Goal: Task Accomplishment & Management: Complete application form

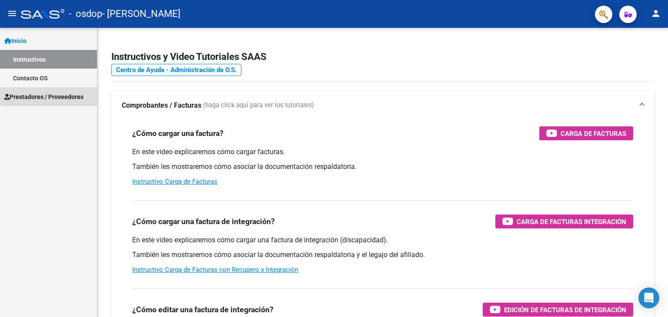
click at [72, 94] on span "Prestadores / Proveedores" at bounding box center [43, 97] width 79 height 10
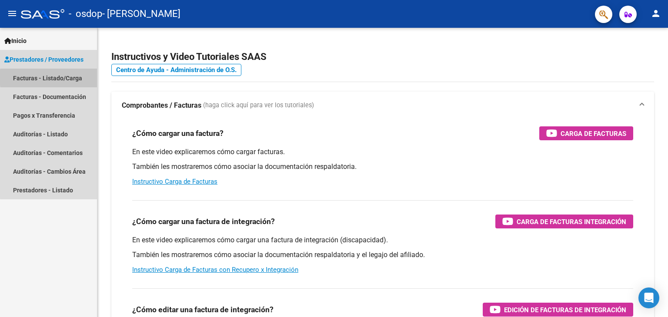
click at [70, 78] on link "Facturas - Listado/Carga" at bounding box center [48, 78] width 97 height 19
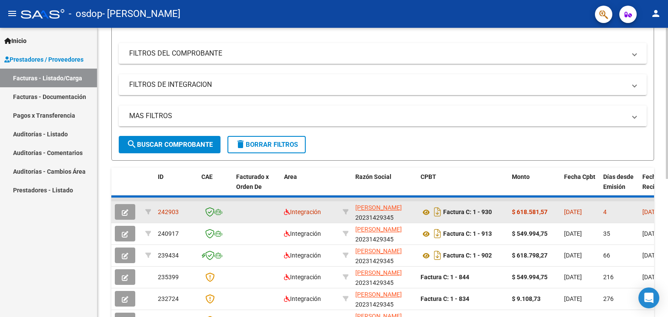
scroll to position [130, 0]
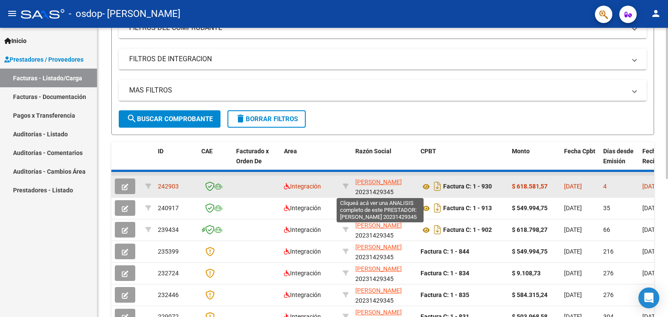
click at [374, 186] on span "[PERSON_NAME]" at bounding box center [378, 182] width 47 height 7
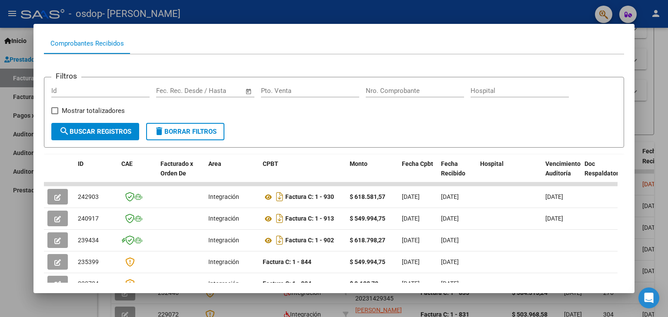
scroll to position [87, 0]
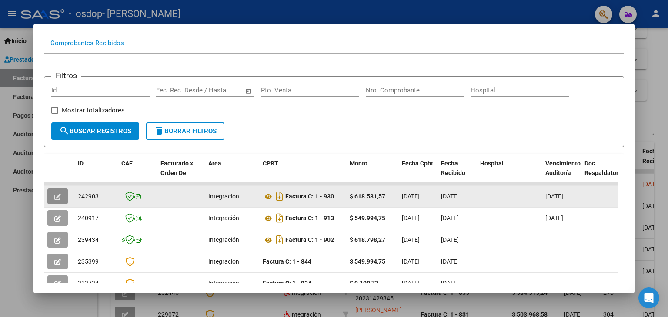
click at [56, 194] on icon "button" at bounding box center [57, 197] width 7 height 7
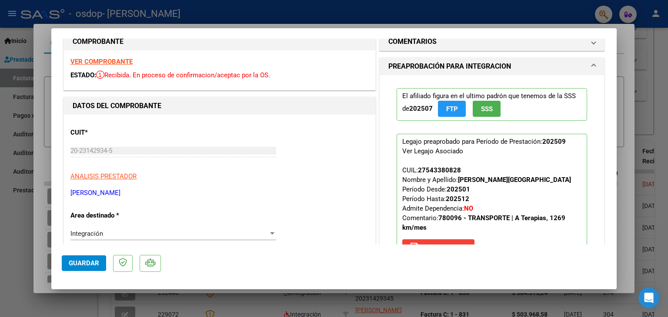
scroll to position [0, 0]
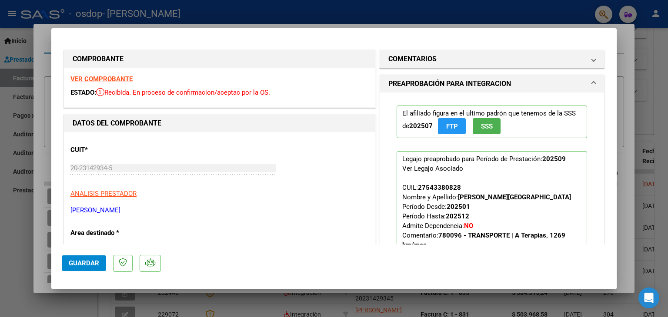
click at [533, 19] on div at bounding box center [334, 158] width 668 height 317
type input "$ 0,00"
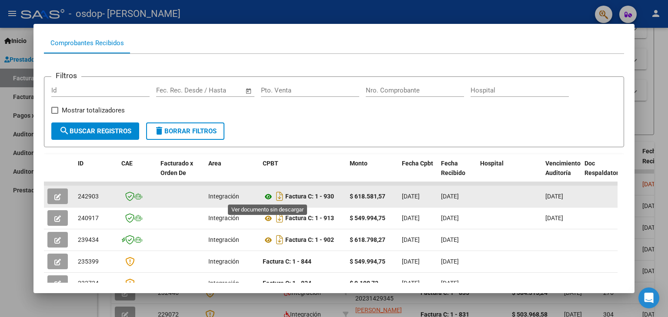
click at [266, 194] on icon at bounding box center [268, 197] width 11 height 10
